Goal: Information Seeking & Learning: Learn about a topic

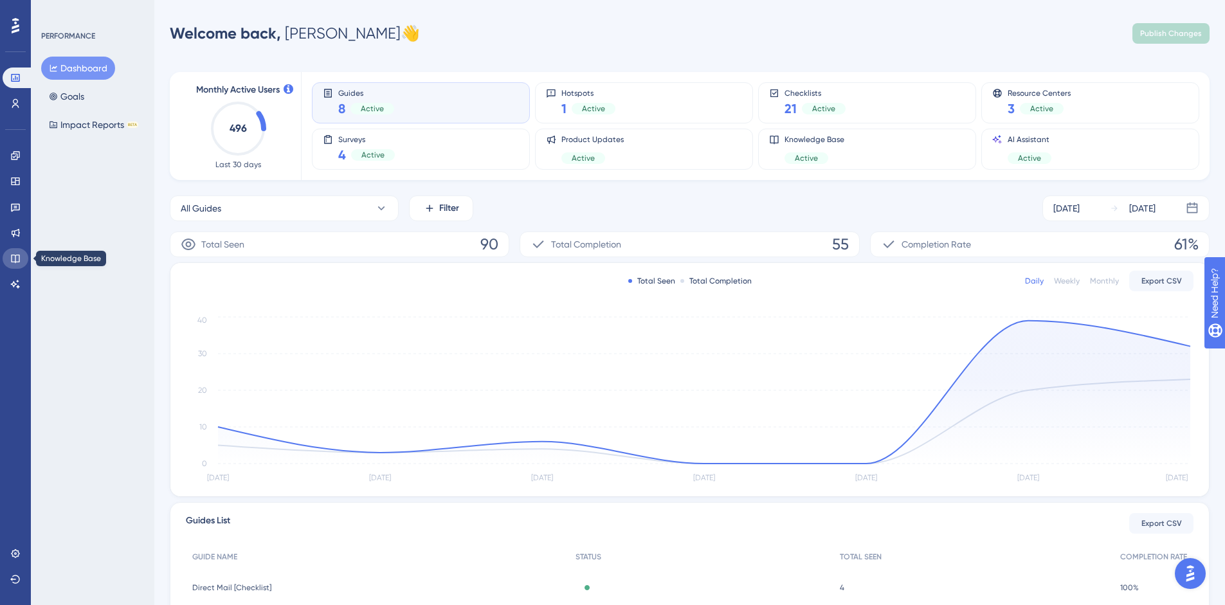
click at [15, 252] on link at bounding box center [16, 258] width 26 height 21
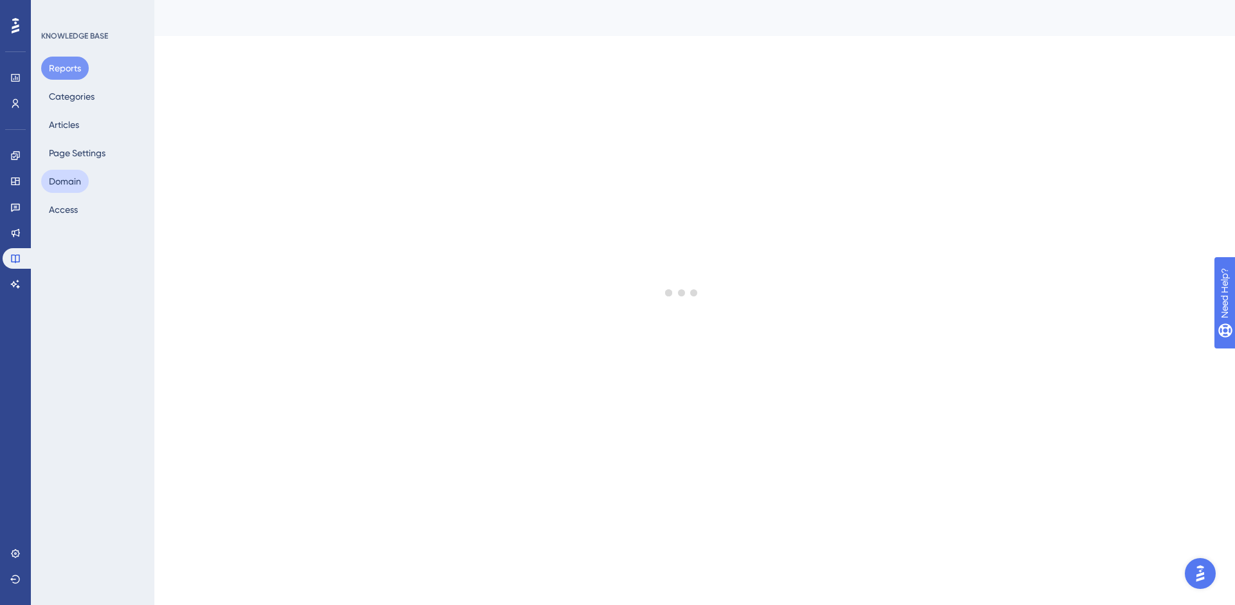
click at [61, 177] on button "Domain" at bounding box center [65, 181] width 48 height 23
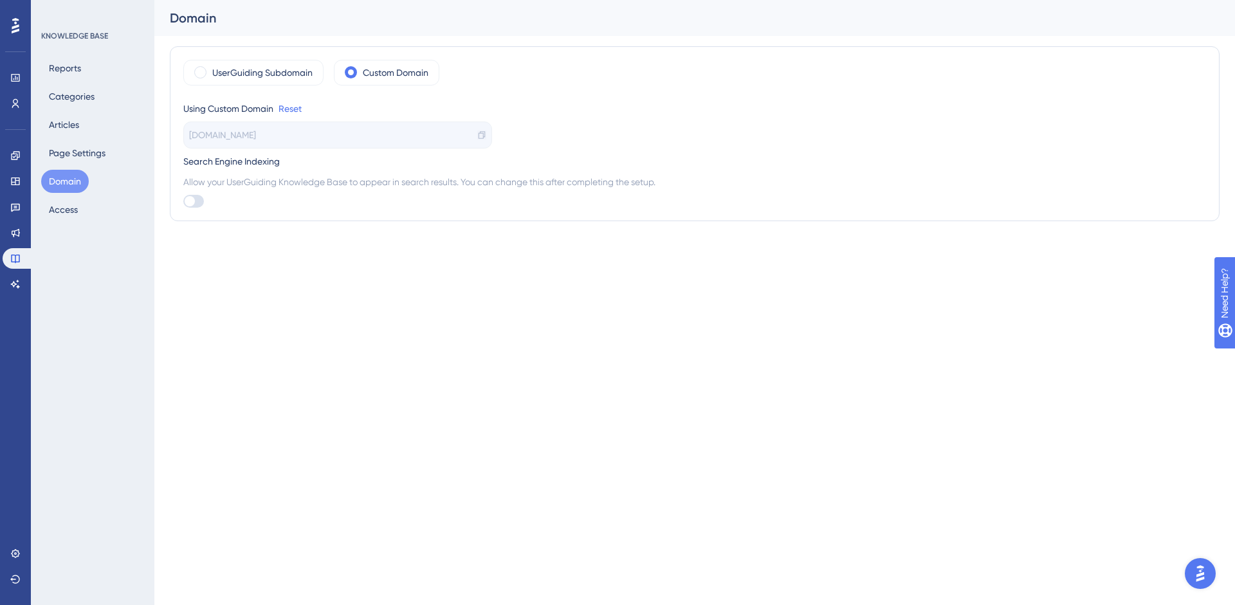
click at [482, 132] on icon at bounding box center [481, 135] width 6 height 8
click at [147, 375] on div "KNOWLEDGE BASE Reports Categories Articles Page Settings Domain Access" at bounding box center [92, 302] width 123 height 605
click at [810, 0] on html "Performance Users Engagement Widgets Feedback Product Updates Knowledge Base AI…" at bounding box center [617, 0] width 1235 height 0
click at [147, 275] on div "KNOWLEDGE BASE Reports Categories Articles Page Settings Domain Access" at bounding box center [92, 302] width 123 height 605
click at [373, 0] on html "Performance Users Engagement Widgets Feedback Product Updates Knowledge Base AI…" at bounding box center [617, 0] width 1235 height 0
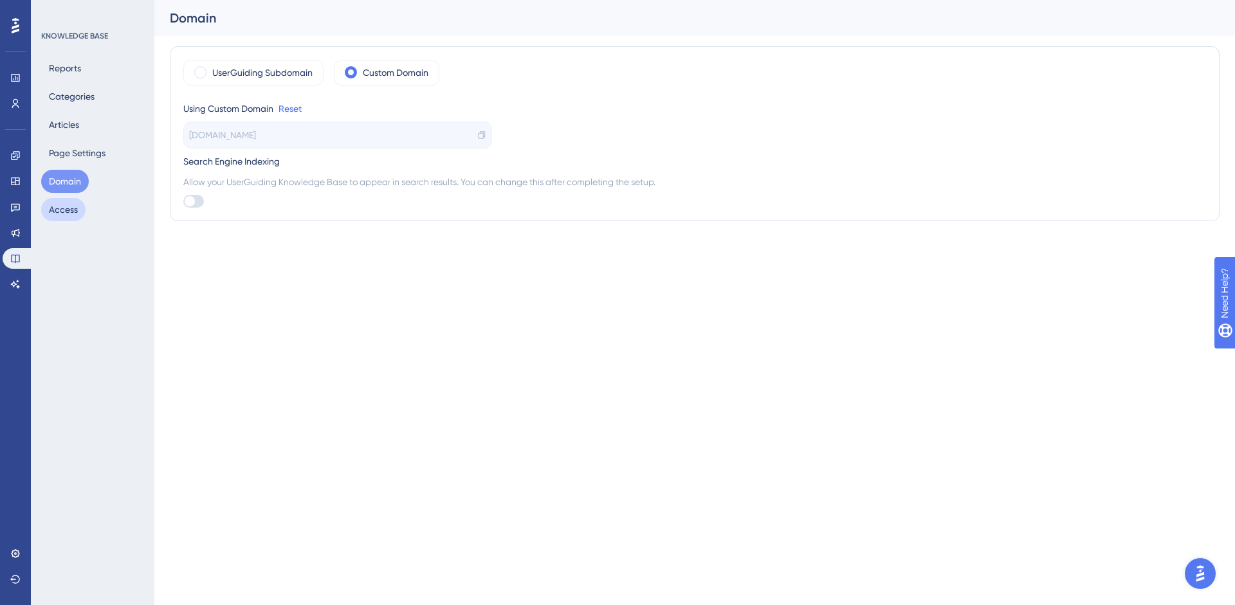
click at [79, 209] on button "Access" at bounding box center [63, 209] width 44 height 23
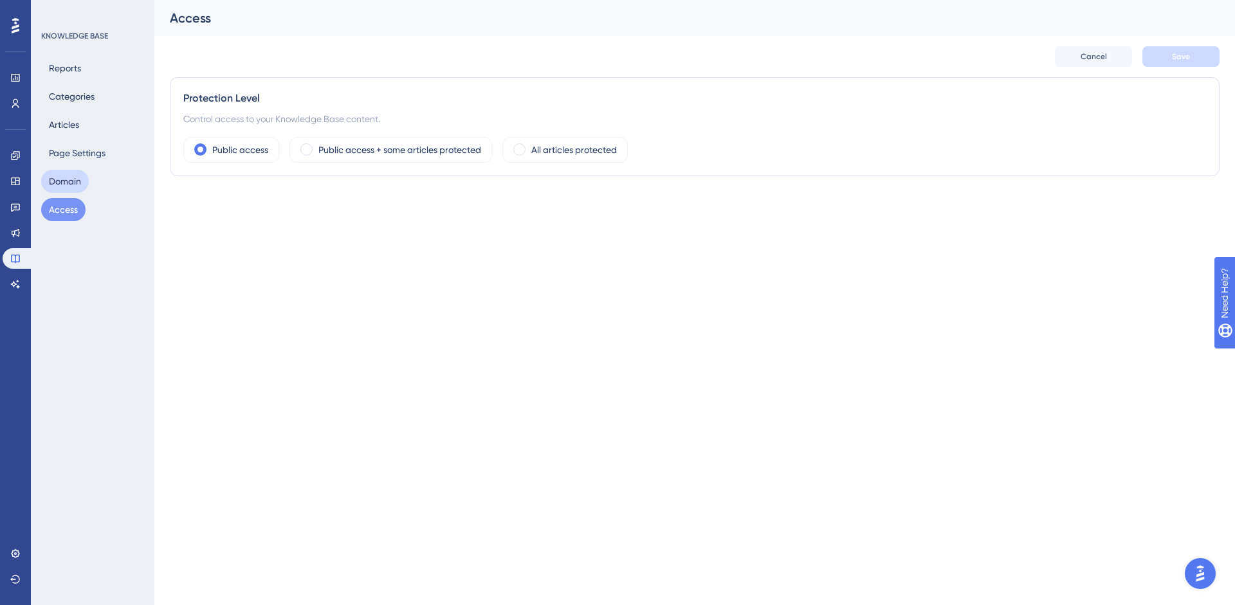
click at [58, 176] on button "Domain" at bounding box center [65, 181] width 48 height 23
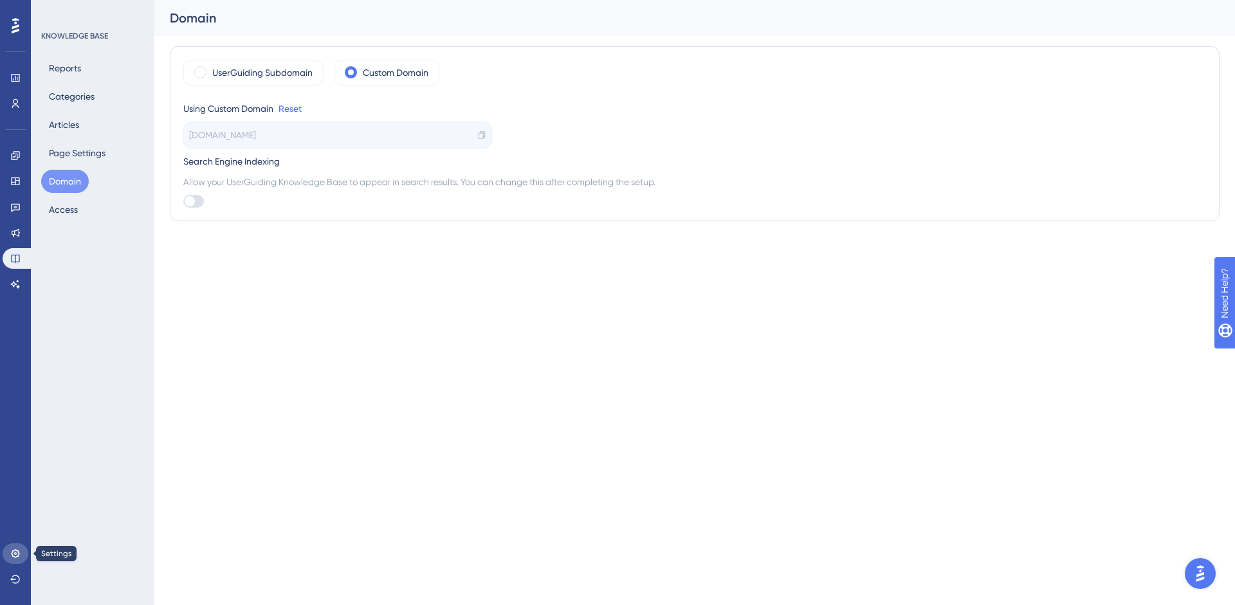
click at [15, 552] on icon at bounding box center [15, 554] width 10 height 10
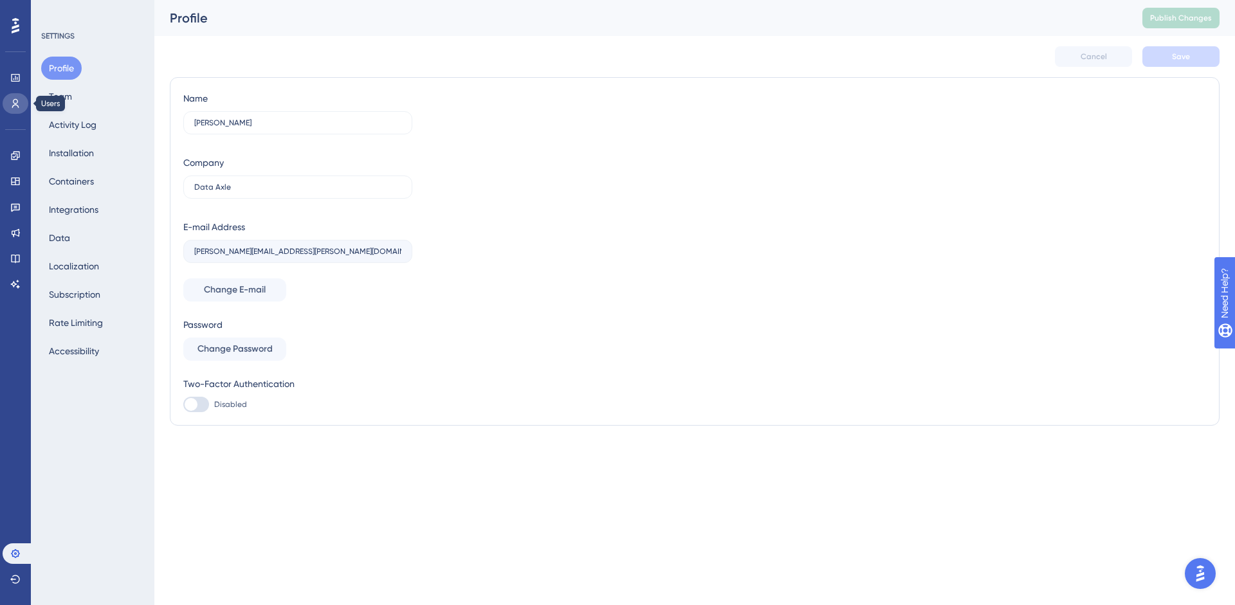
click at [18, 103] on icon at bounding box center [15, 103] width 10 height 10
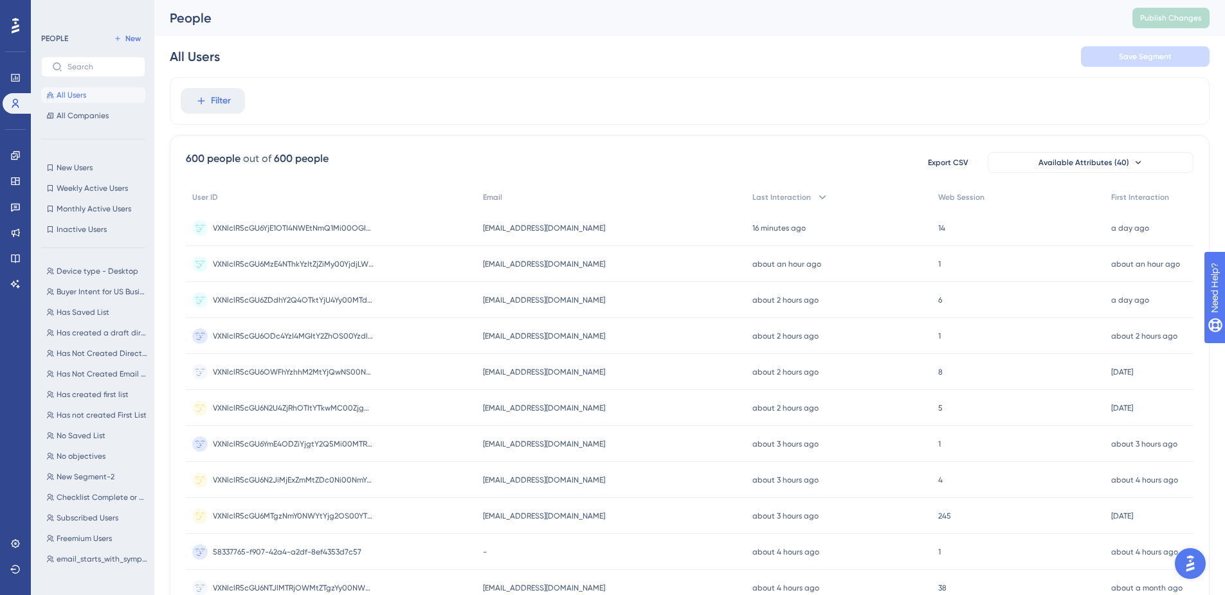
scroll to position [417, 0]
click at [66, 559] on button "Role - user Role - user" at bounding box center [97, 553] width 112 height 15
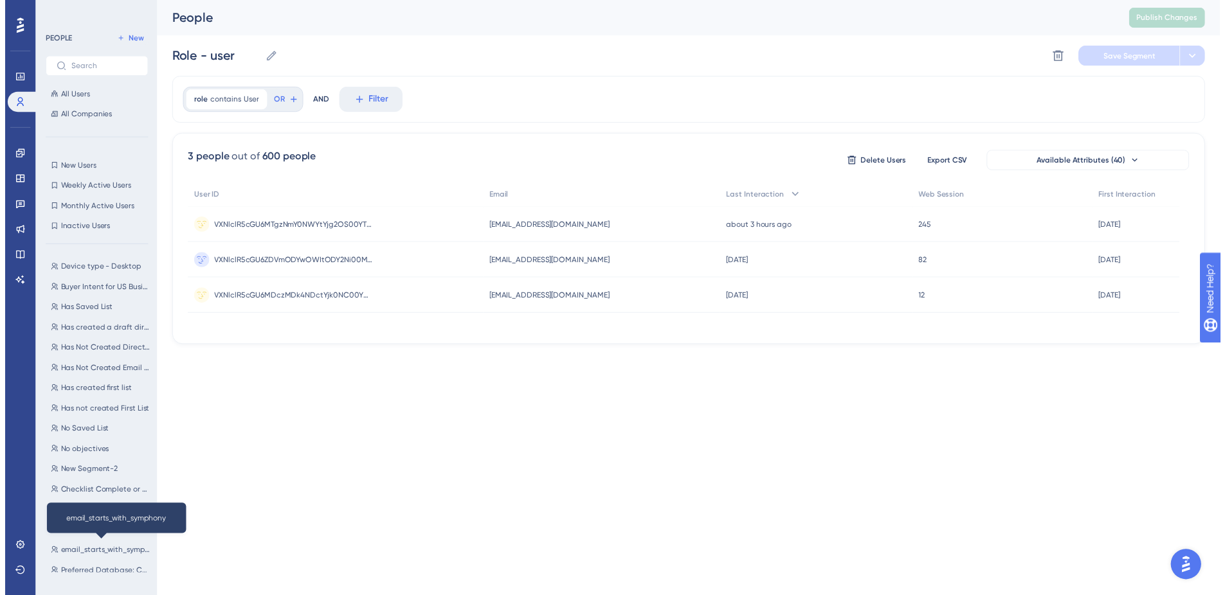
scroll to position [0, 0]
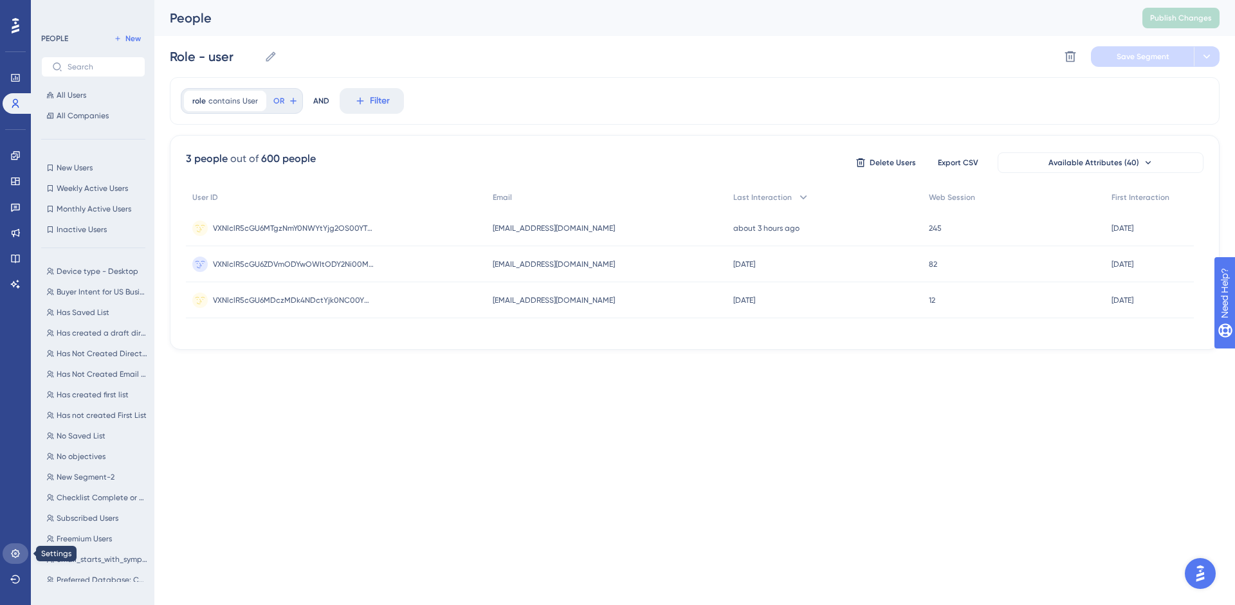
click at [15, 554] on icon at bounding box center [15, 553] width 8 height 8
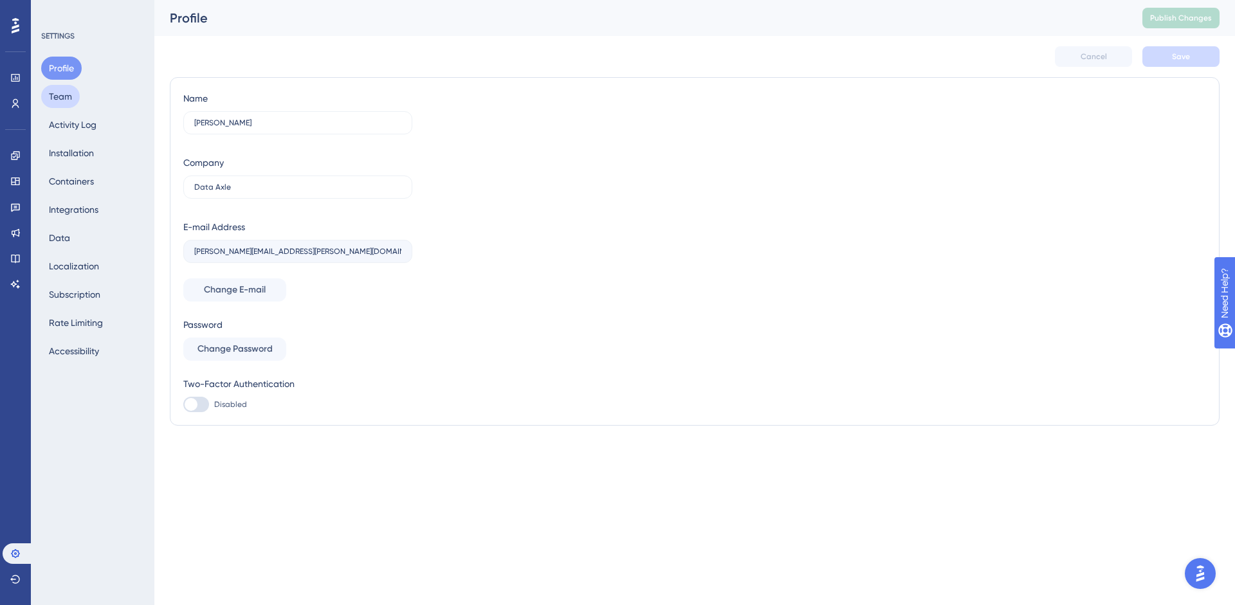
click at [57, 101] on button "Team" at bounding box center [60, 96] width 39 height 23
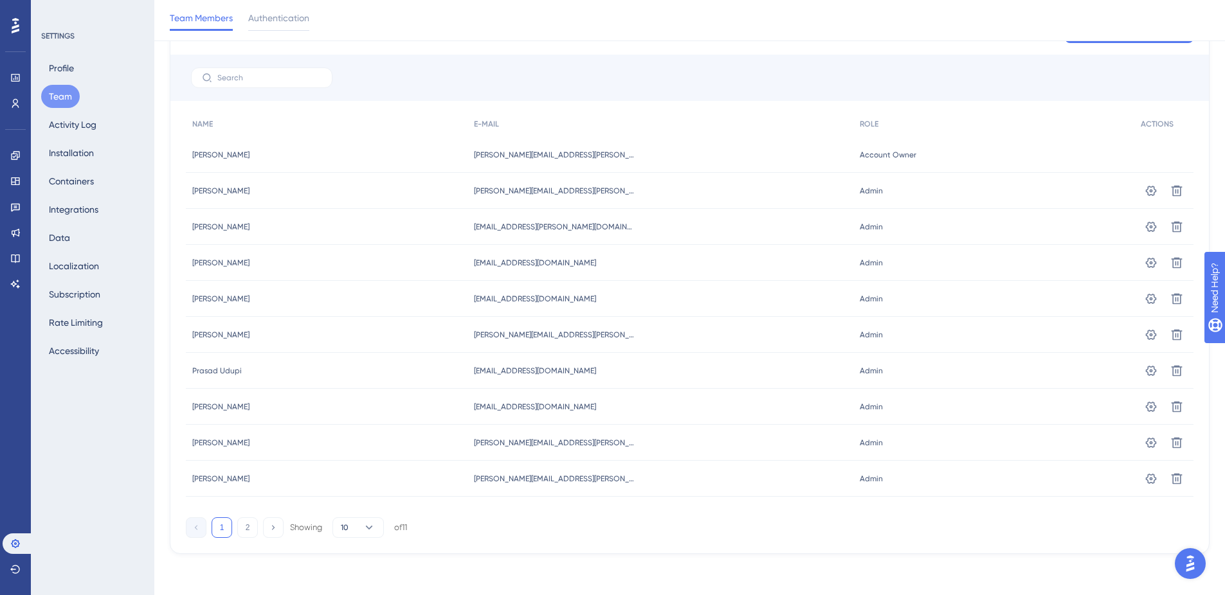
scroll to position [55, 0]
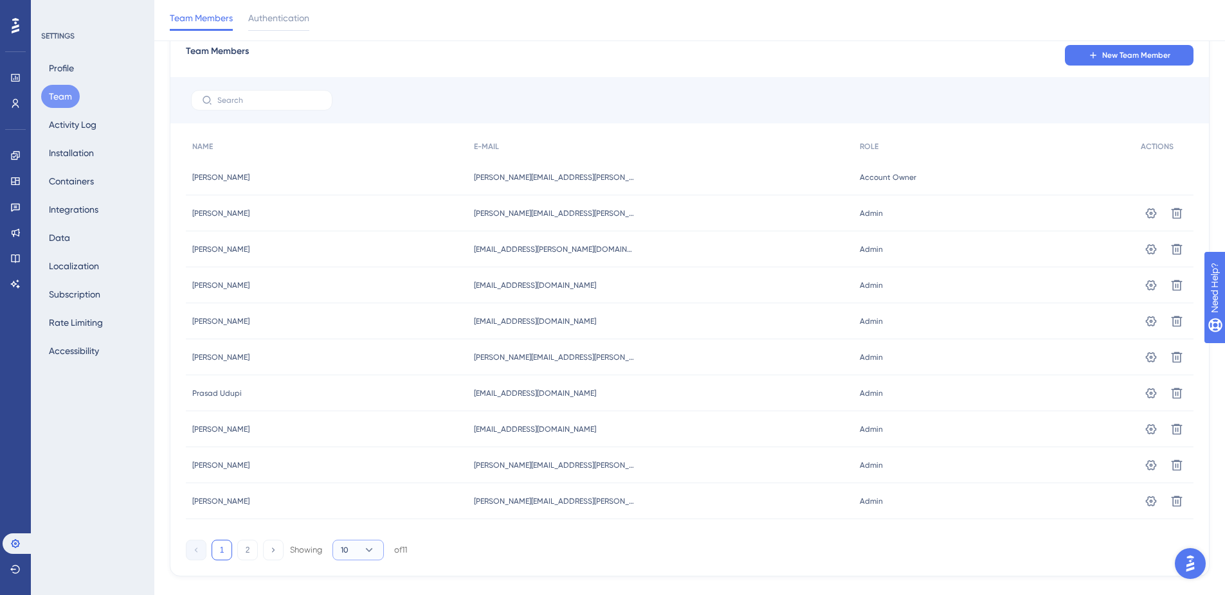
click at [354, 547] on button "10" at bounding box center [357, 550] width 51 height 21
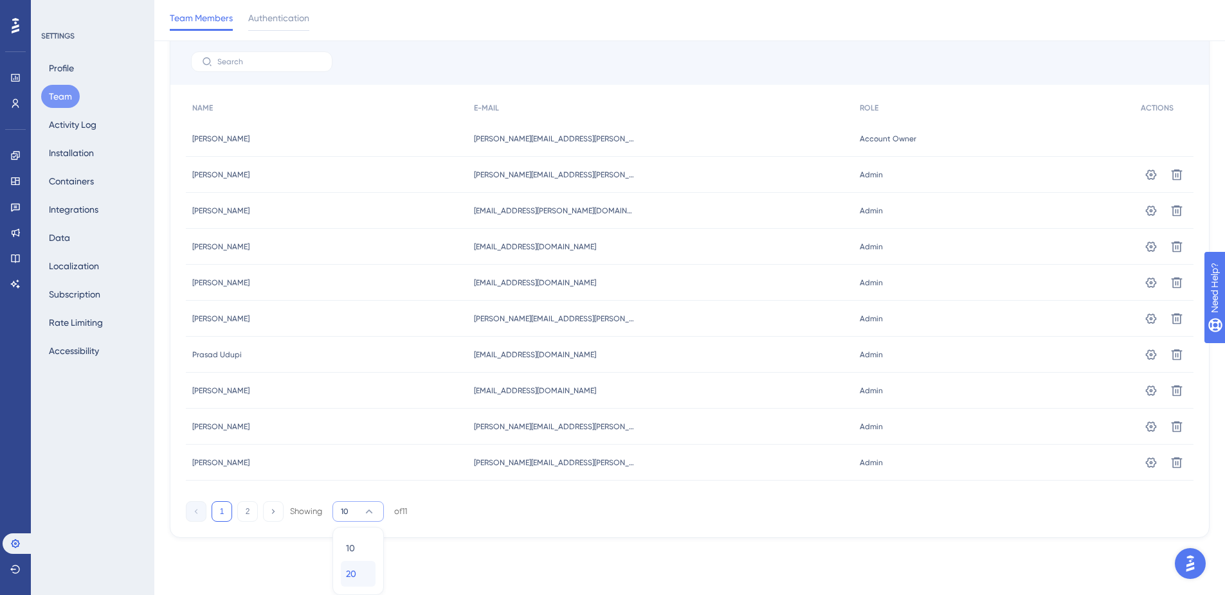
click at [350, 577] on span "20" at bounding box center [351, 574] width 10 height 15
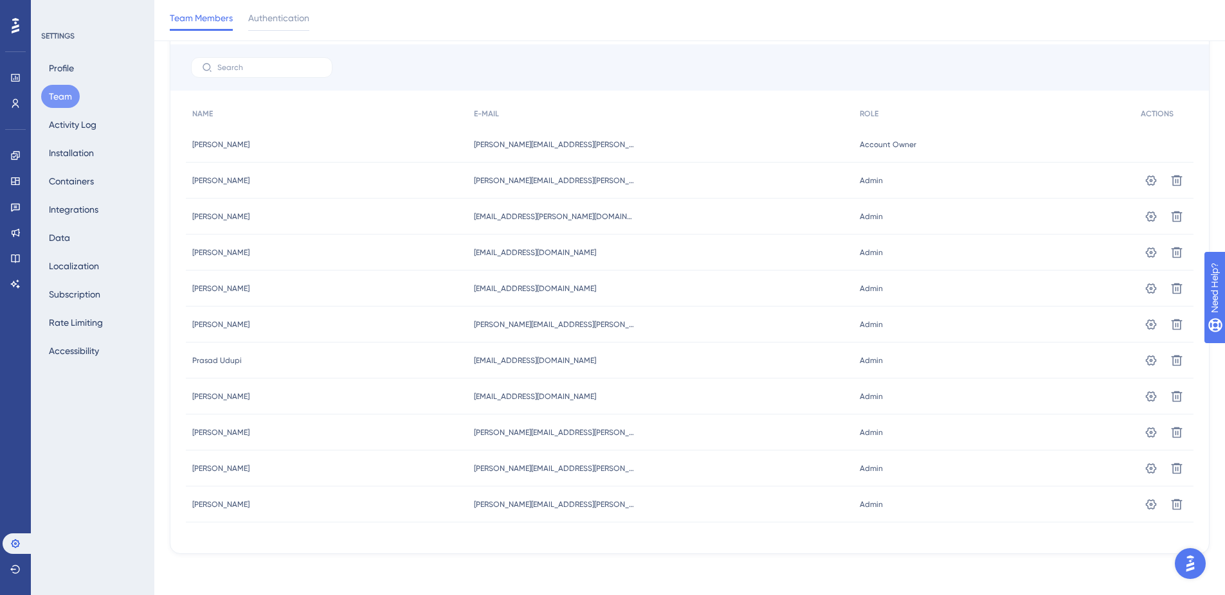
scroll to position [87, 0]
click at [476, 19] on div "Team Members Authentication" at bounding box center [689, 20] width 1071 height 41
click at [294, 21] on span "Authentication" at bounding box center [278, 17] width 61 height 15
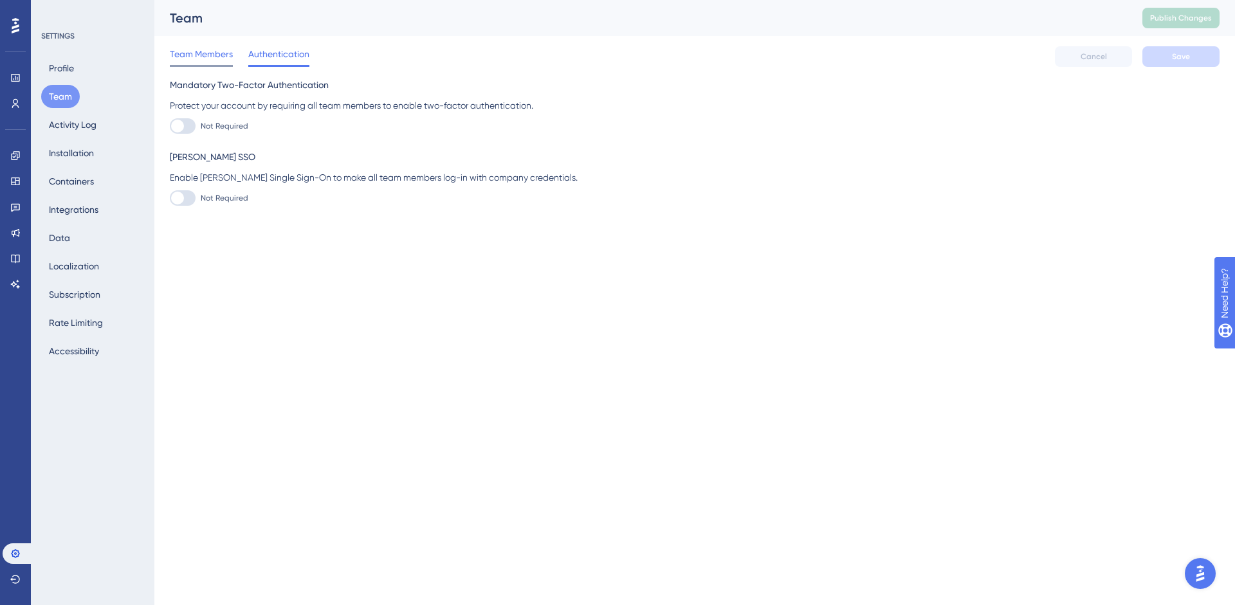
click at [210, 55] on span "Team Members" at bounding box center [201, 53] width 63 height 15
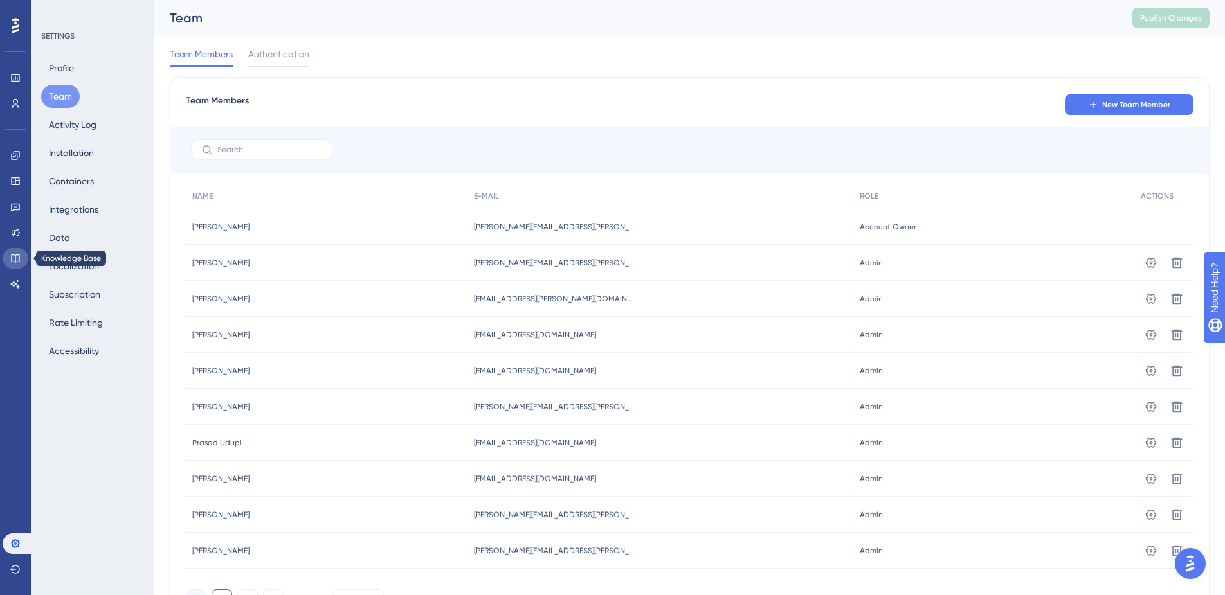
click at [19, 260] on icon at bounding box center [15, 259] width 8 height 8
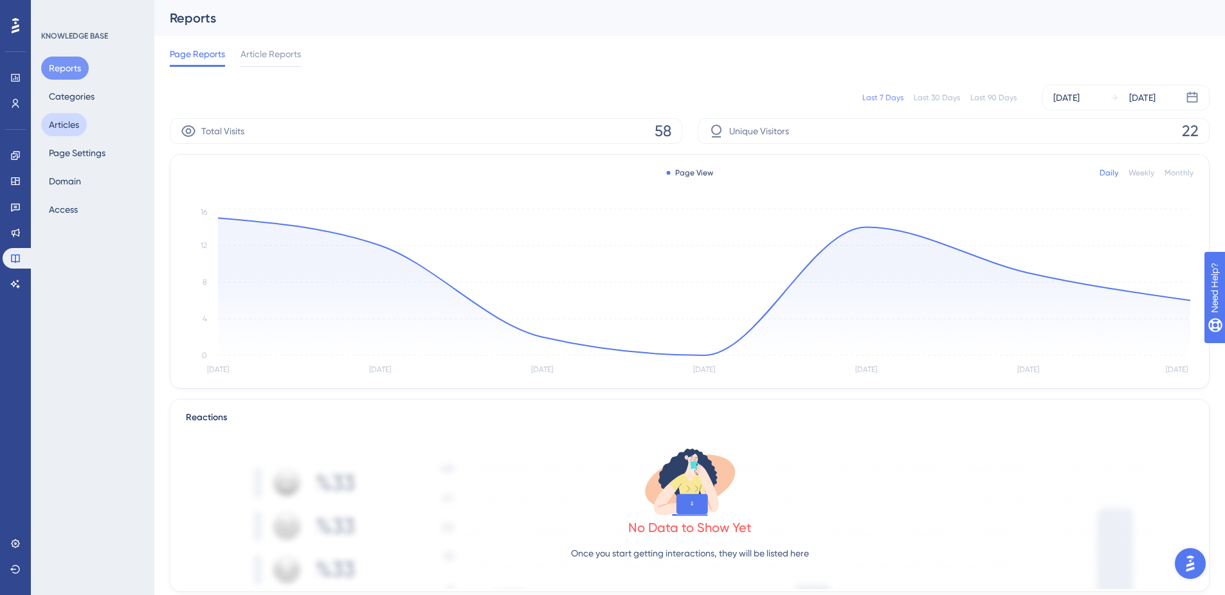
click at [59, 123] on button "Articles" at bounding box center [64, 124] width 46 height 23
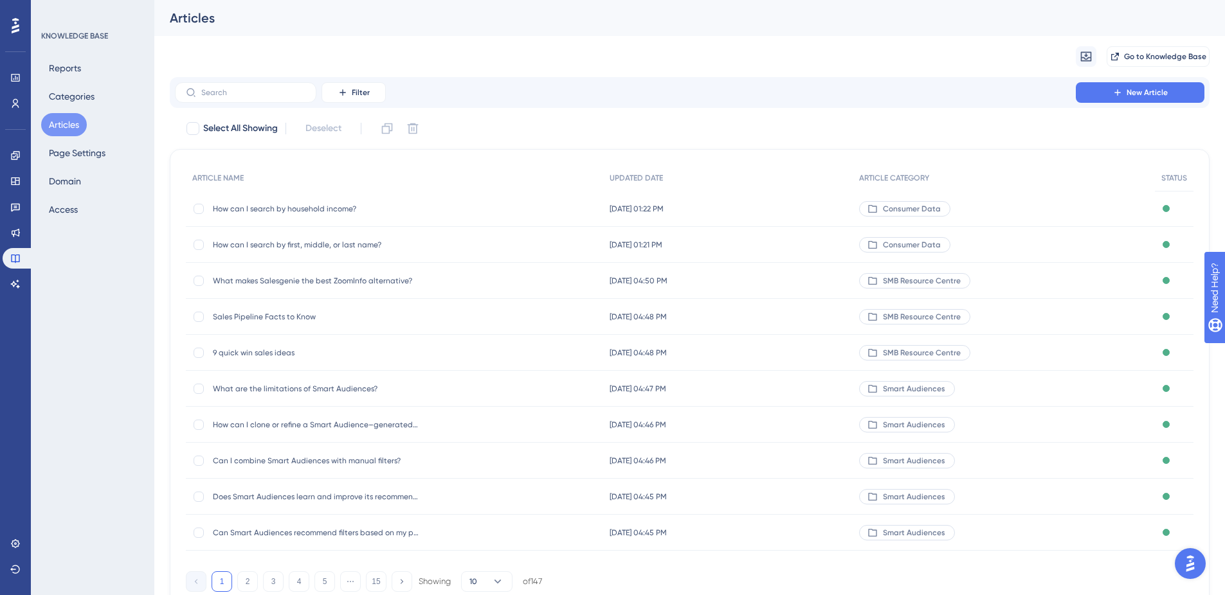
click at [276, 315] on span "Sales Pipeline Facts to Know" at bounding box center [316, 317] width 206 height 10
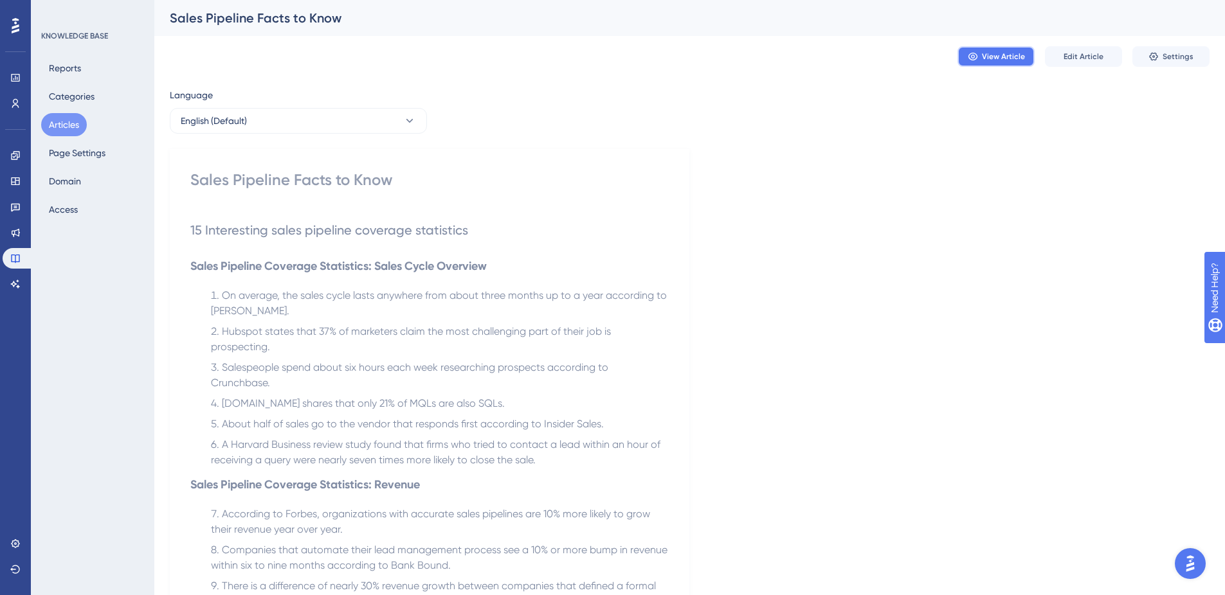
click at [995, 59] on span "View Article" at bounding box center [1003, 56] width 43 height 10
click at [74, 179] on button "Domain" at bounding box center [65, 181] width 48 height 23
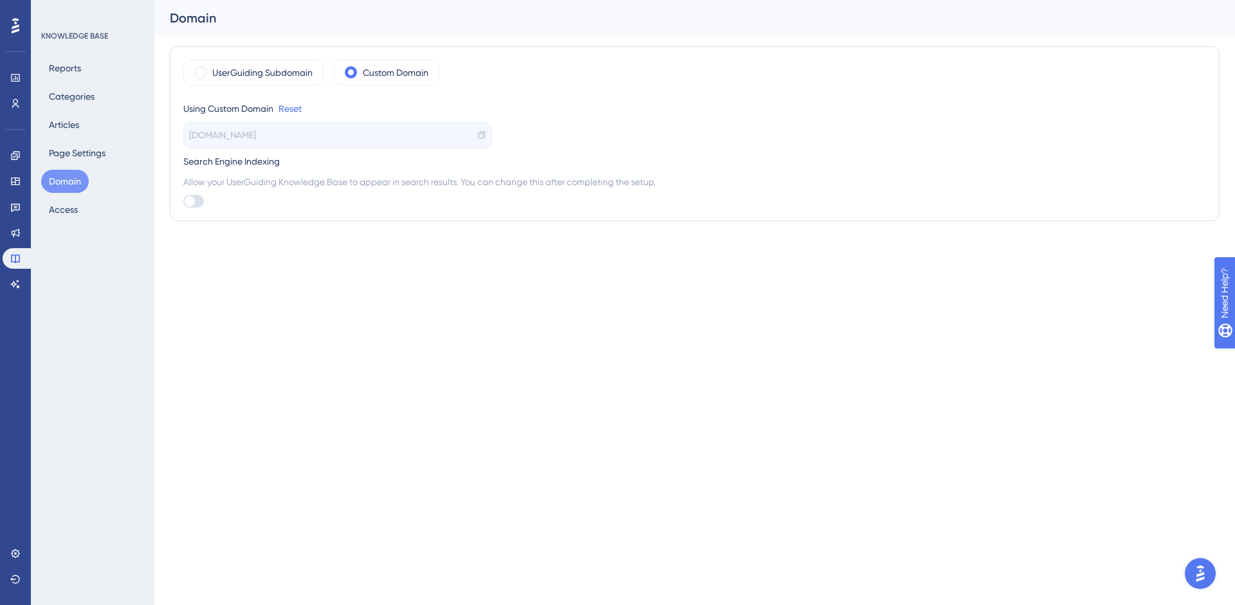
click at [484, 133] on icon at bounding box center [481, 135] width 9 height 9
click at [595, 0] on html "Performance Users Engagement Widgets Feedback Product Updates Knowledge Base AI…" at bounding box center [617, 0] width 1235 height 0
click at [483, 134] on icon at bounding box center [481, 135] width 6 height 8
click at [66, 119] on button "Articles" at bounding box center [64, 124] width 46 height 23
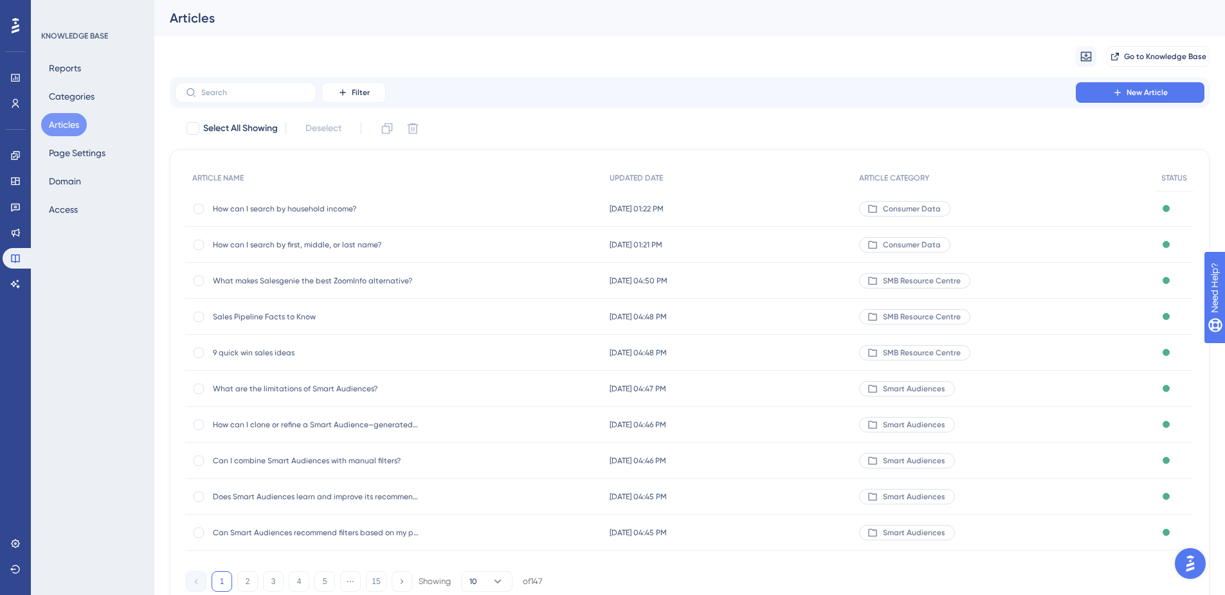
click at [249, 280] on span "What makes Salesgenie the best ZoomInfo alternative?" at bounding box center [316, 281] width 206 height 10
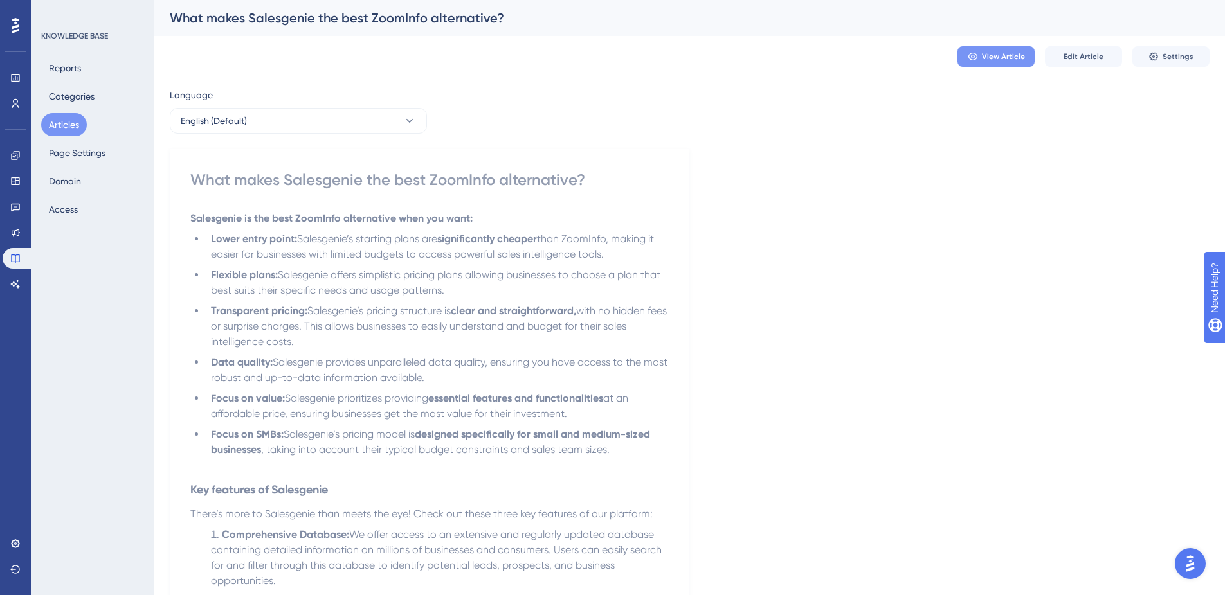
click at [998, 53] on span "View Article" at bounding box center [1003, 56] width 43 height 10
